Goal: Navigation & Orientation: Find specific page/section

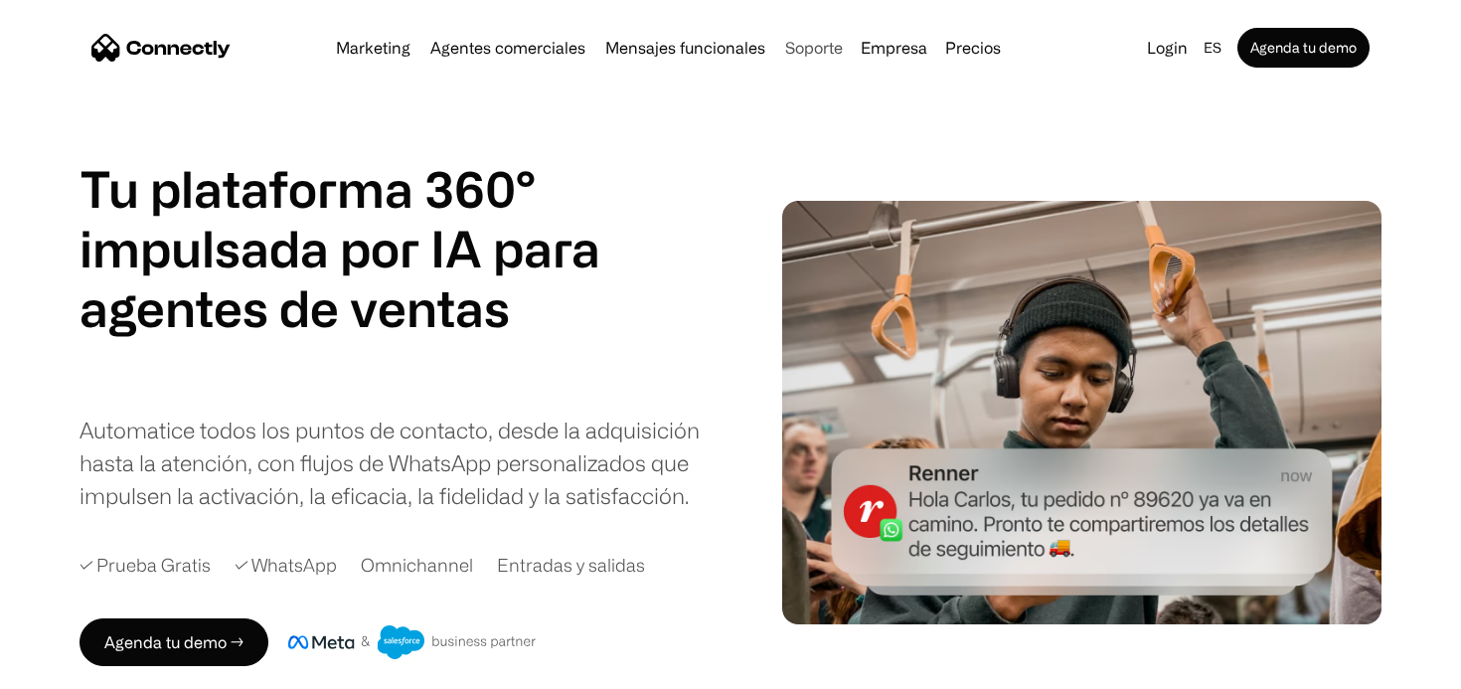
click at [814, 41] on link "Soporte" at bounding box center [814, 48] width 74 height 16
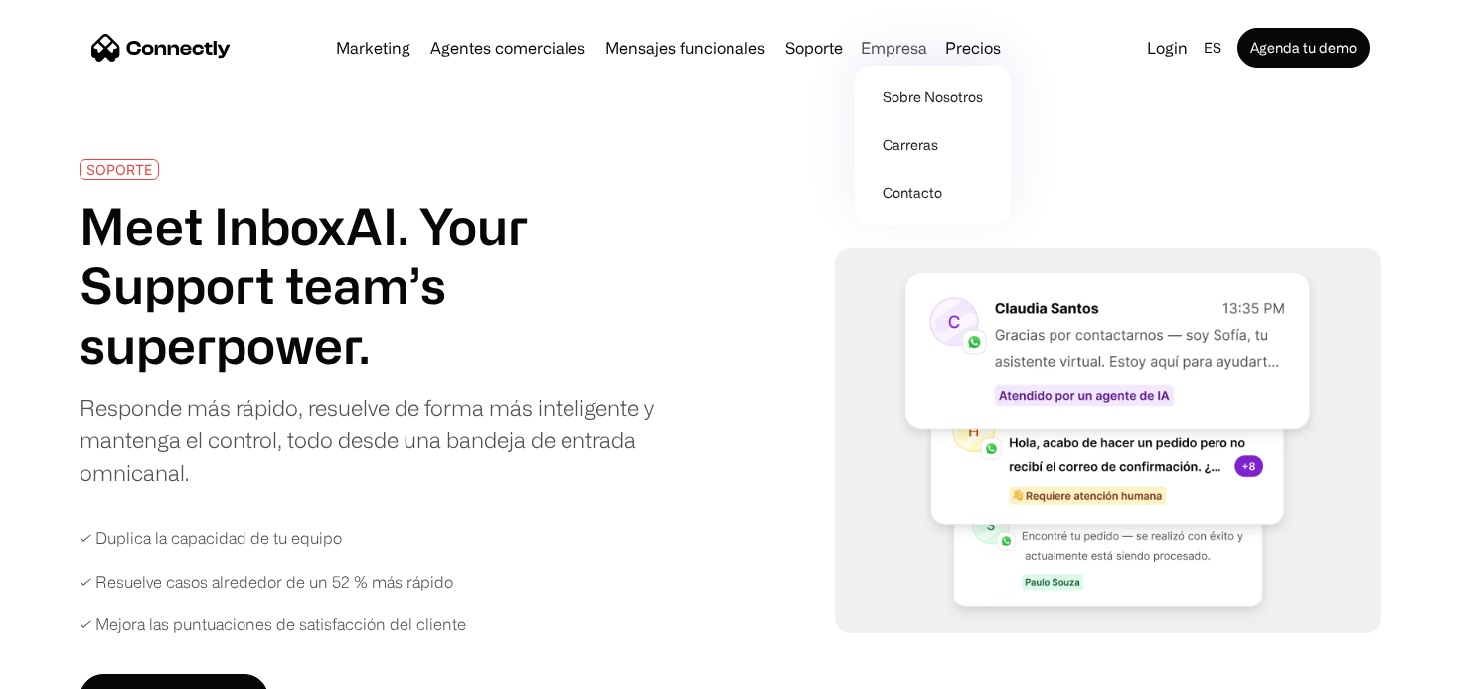
click at [884, 53] on div "Empresa" at bounding box center [893, 48] width 67 height 28
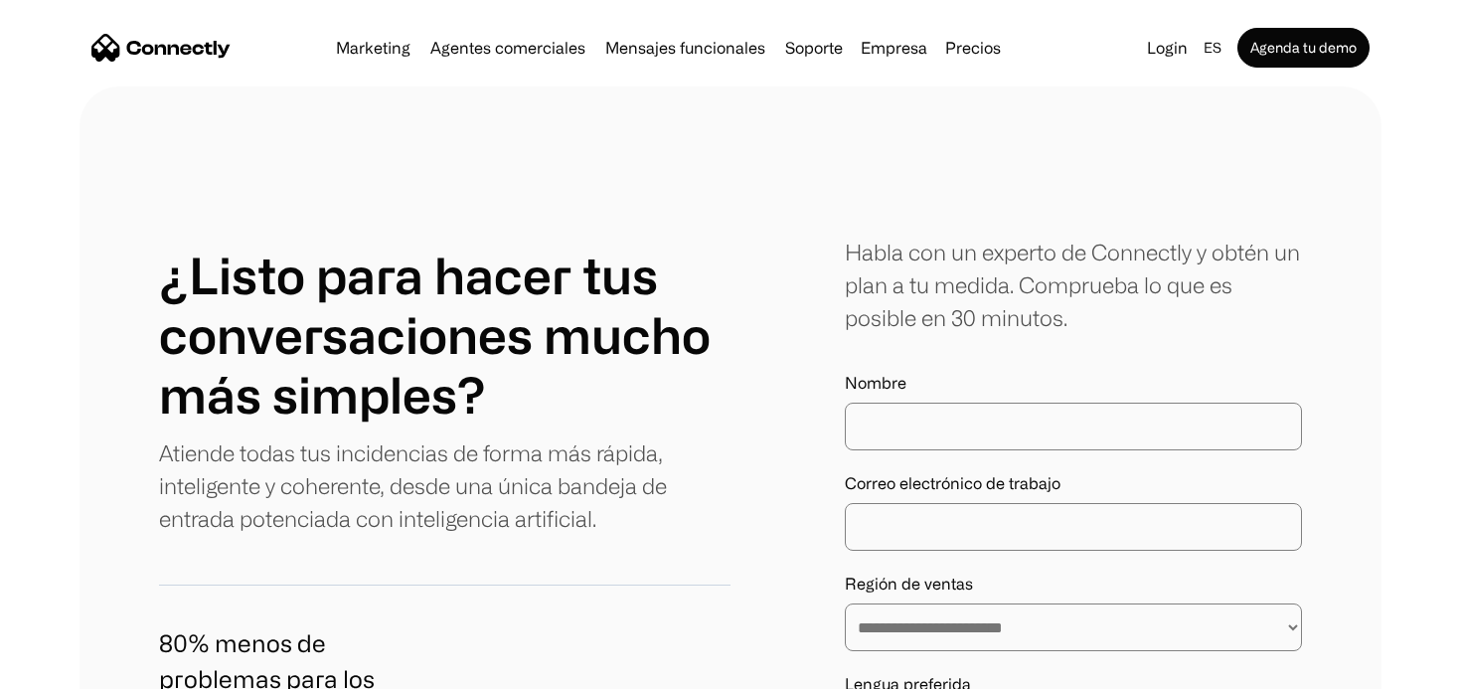
scroll to position [8470, 0]
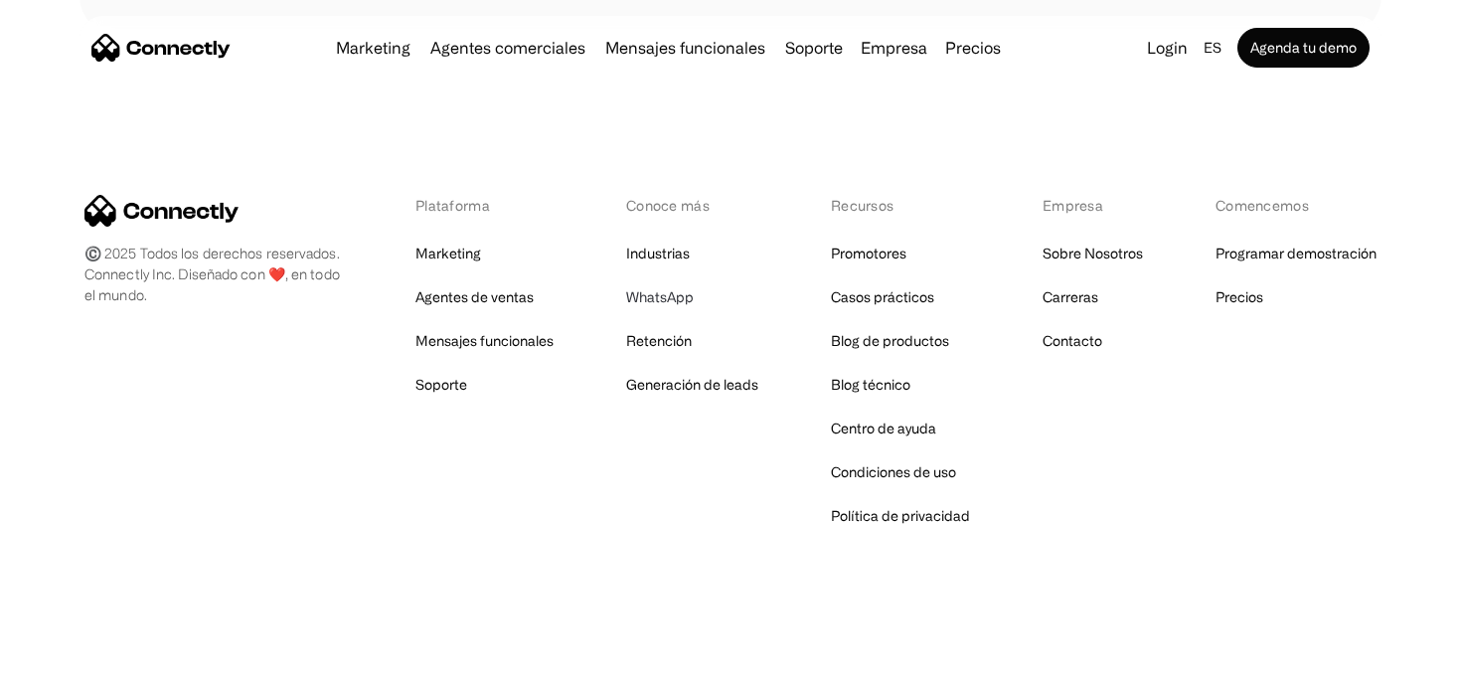
click at [659, 294] on link "WhatsApp" at bounding box center [660, 297] width 68 height 28
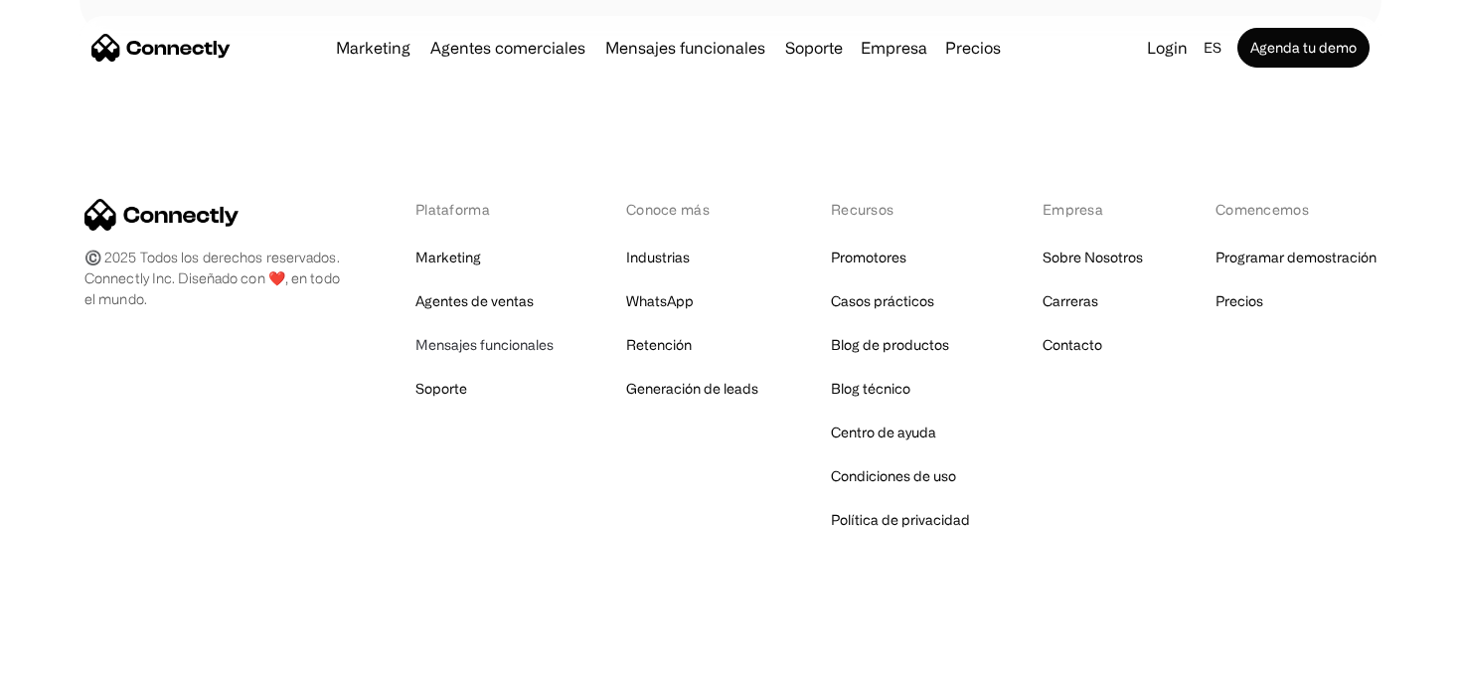
click at [536, 348] on link "Mensajes funcionales" at bounding box center [484, 345] width 138 height 28
click at [466, 396] on link "Soporte" at bounding box center [441, 389] width 52 height 28
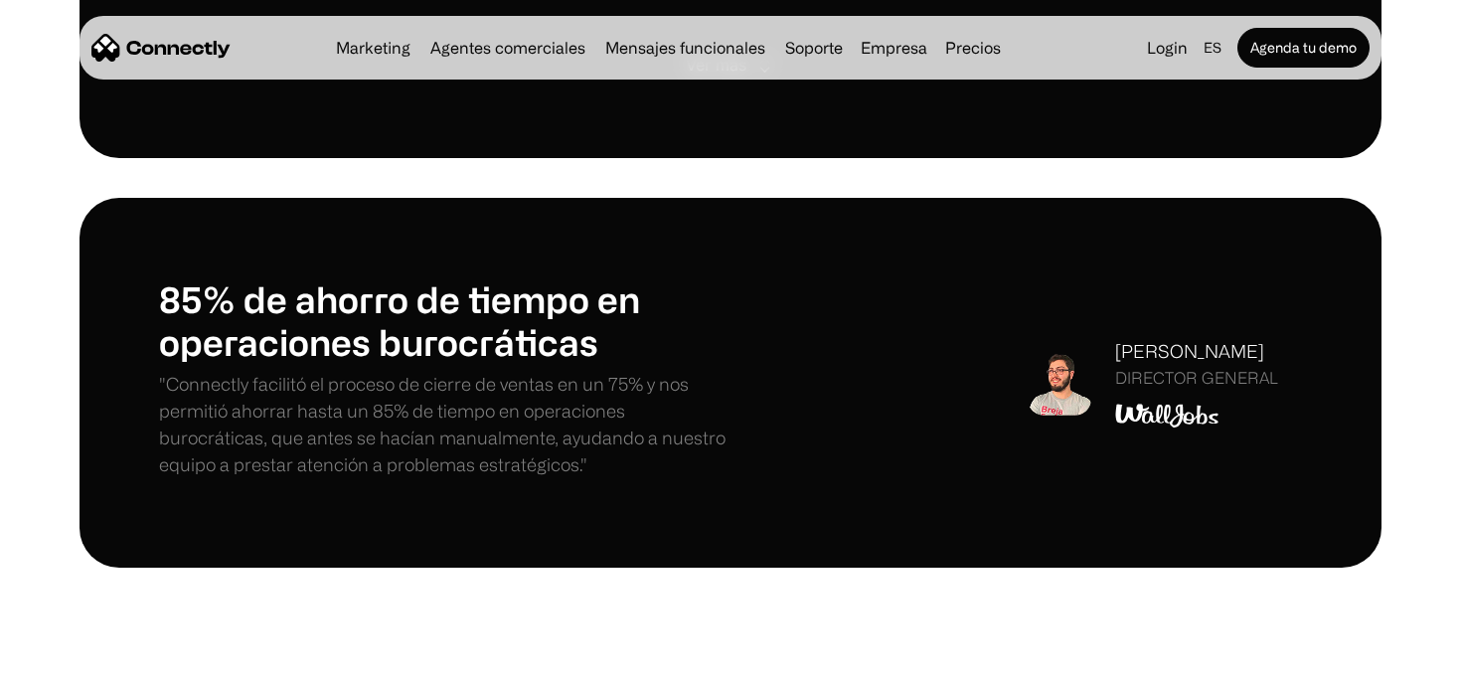
scroll to position [2136, 0]
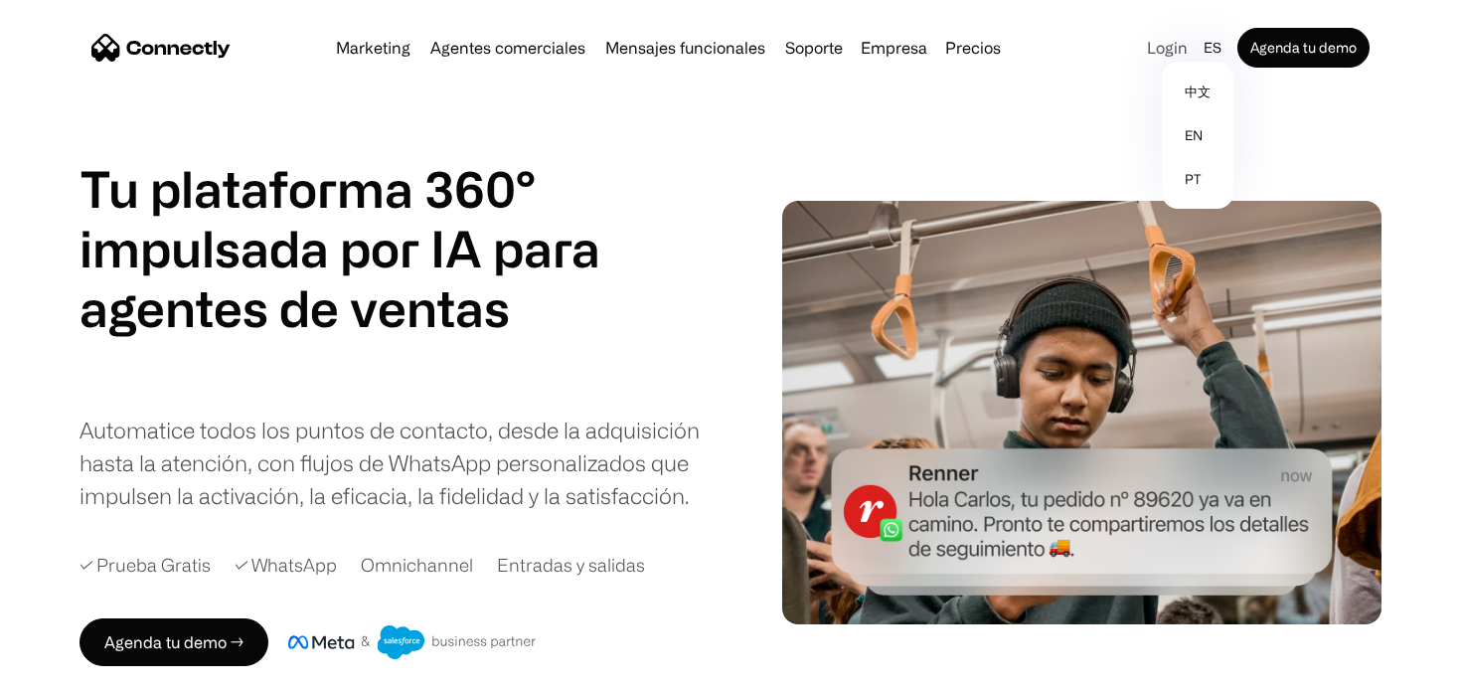
click at [1170, 53] on link "Login" at bounding box center [1167, 48] width 57 height 28
click at [1169, 43] on link "Login" at bounding box center [1167, 48] width 57 height 28
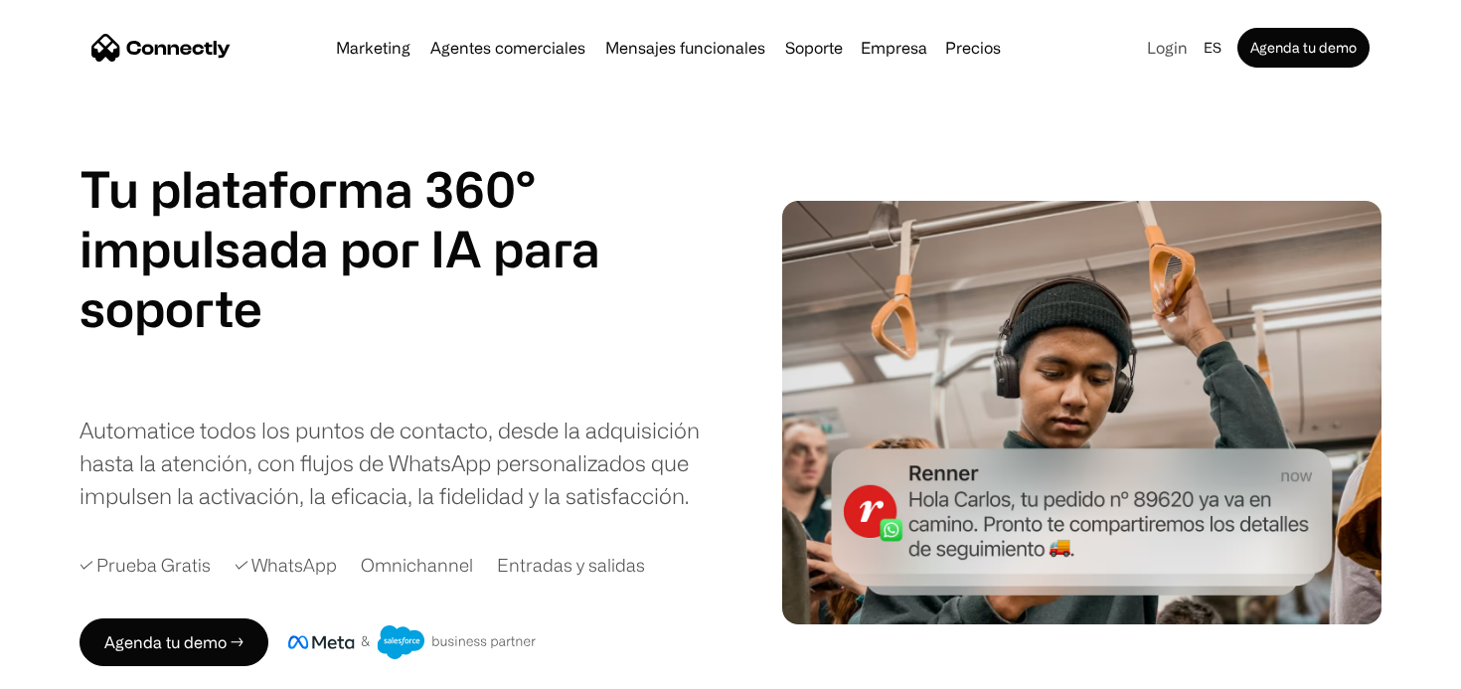
click at [1165, 55] on link "Login" at bounding box center [1167, 48] width 57 height 28
